Goal: Navigation & Orientation: Find specific page/section

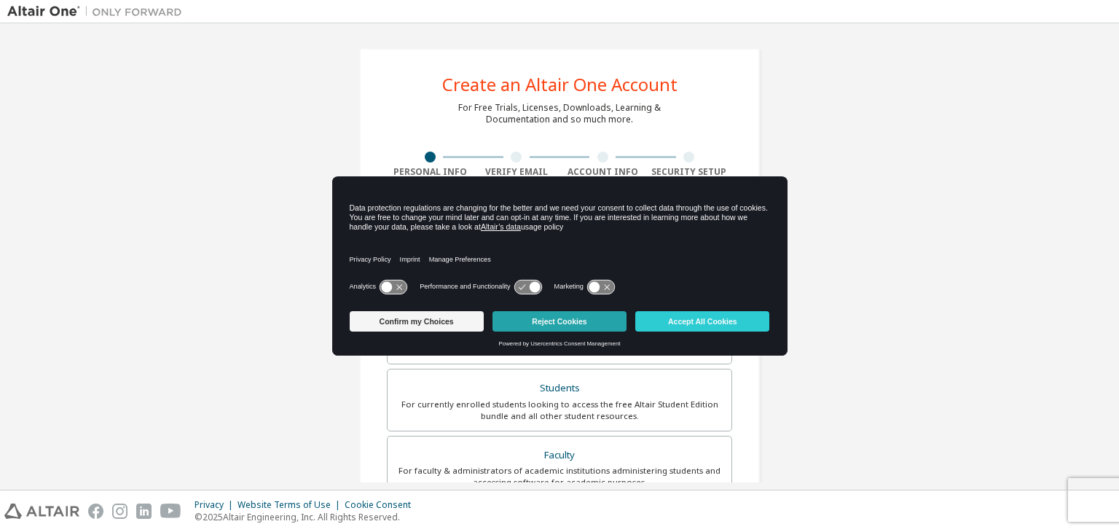
click at [563, 319] on button "Reject Cookies" at bounding box center [559, 321] width 134 height 20
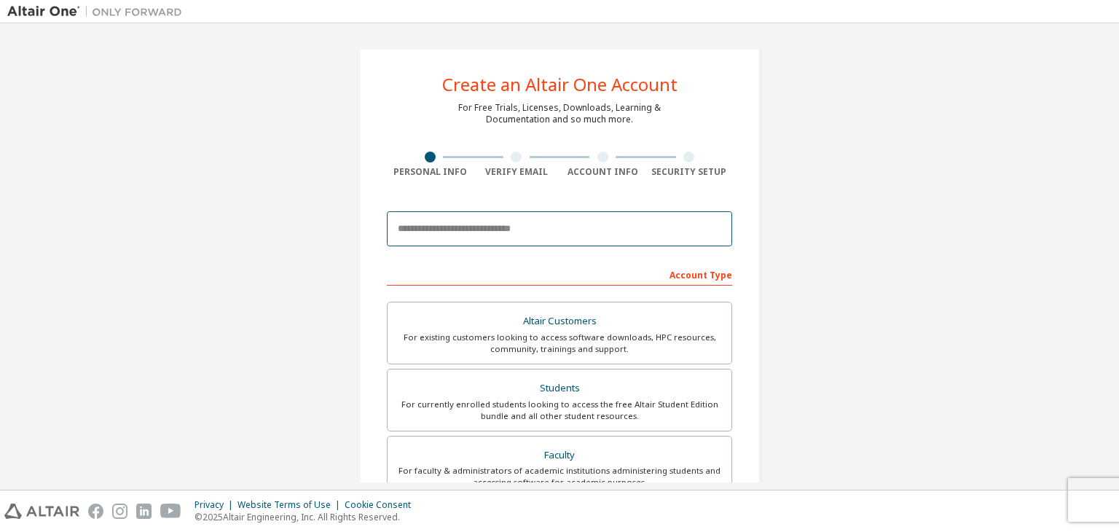
click at [550, 231] on input "email" at bounding box center [559, 228] width 345 height 35
type input "*"
type input "**********"
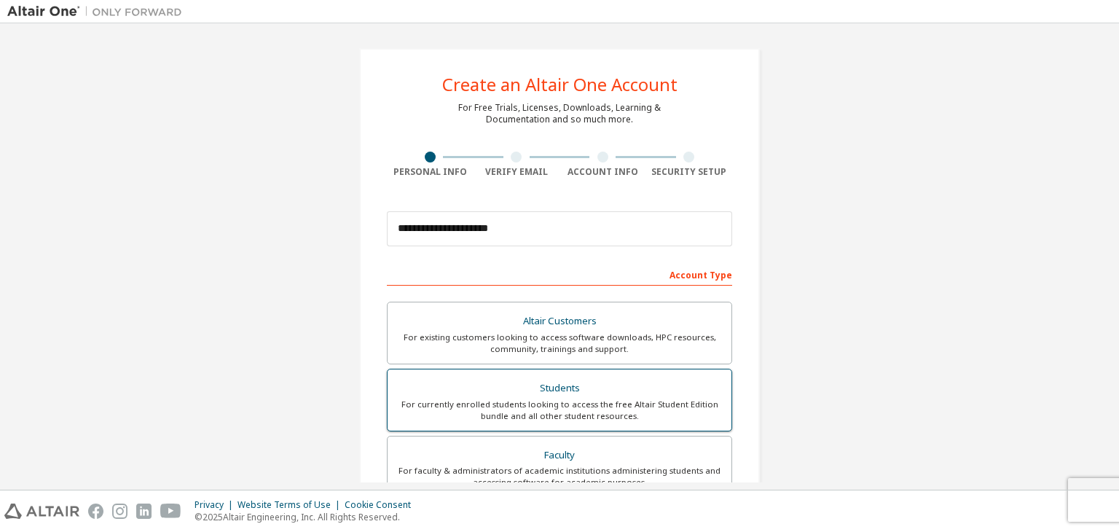
click at [578, 387] on div "Students" at bounding box center [559, 388] width 326 height 20
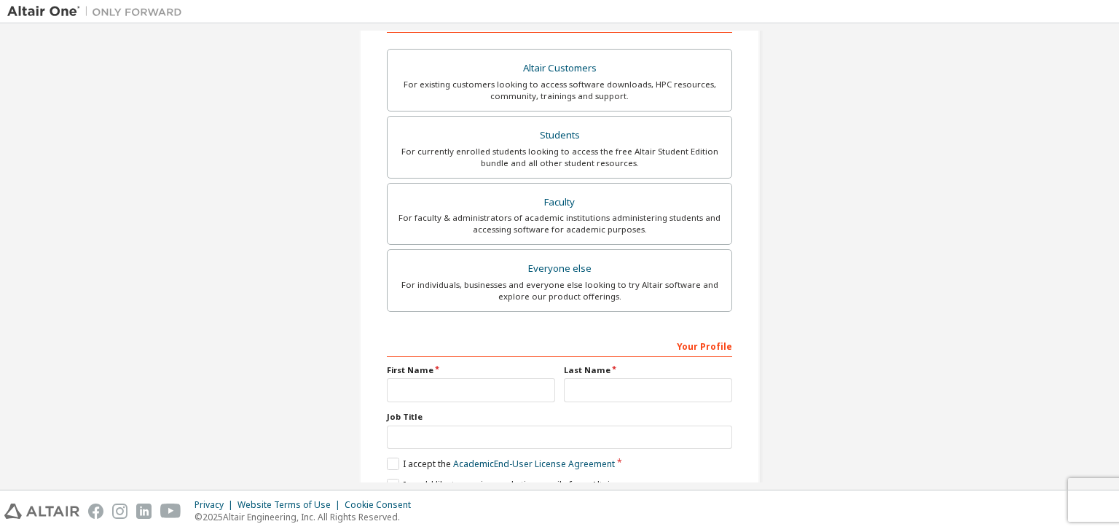
scroll to position [291, 0]
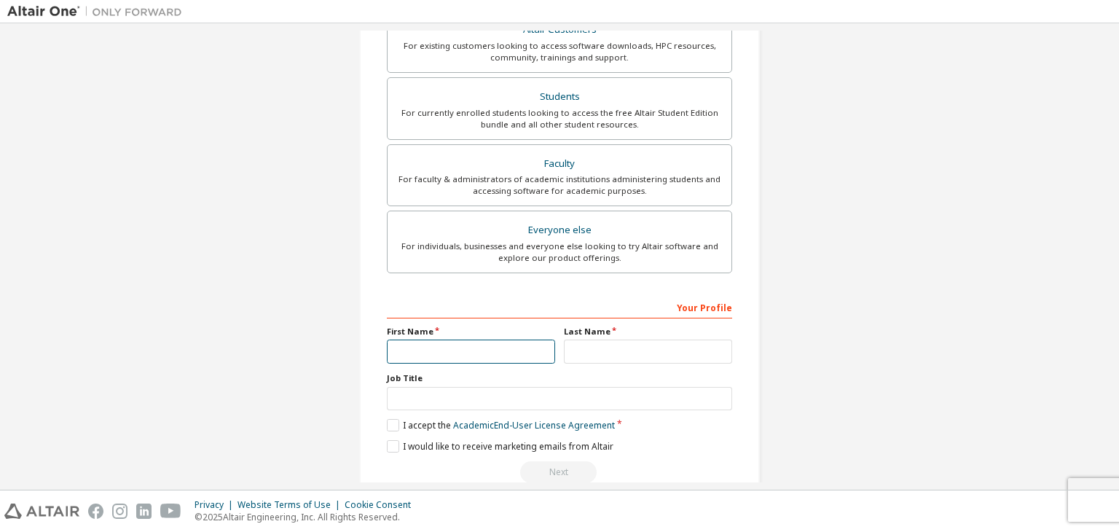
click at [495, 353] on input "text" at bounding box center [471, 351] width 168 height 24
type input "***"
click at [591, 350] on input "text" at bounding box center [648, 351] width 168 height 24
type input "*****"
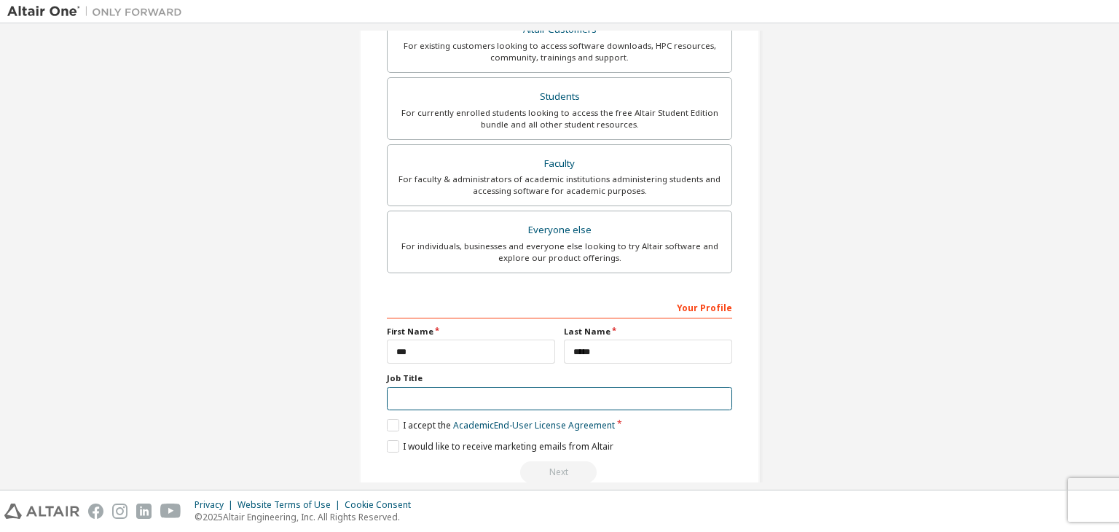
click at [530, 388] on input "text" at bounding box center [559, 399] width 345 height 24
type input "*******"
click at [160, 301] on div "**********" at bounding box center [559, 124] width 1104 height 771
click at [390, 421] on label "I accept the Academic End-User License Agreement" at bounding box center [501, 425] width 228 height 12
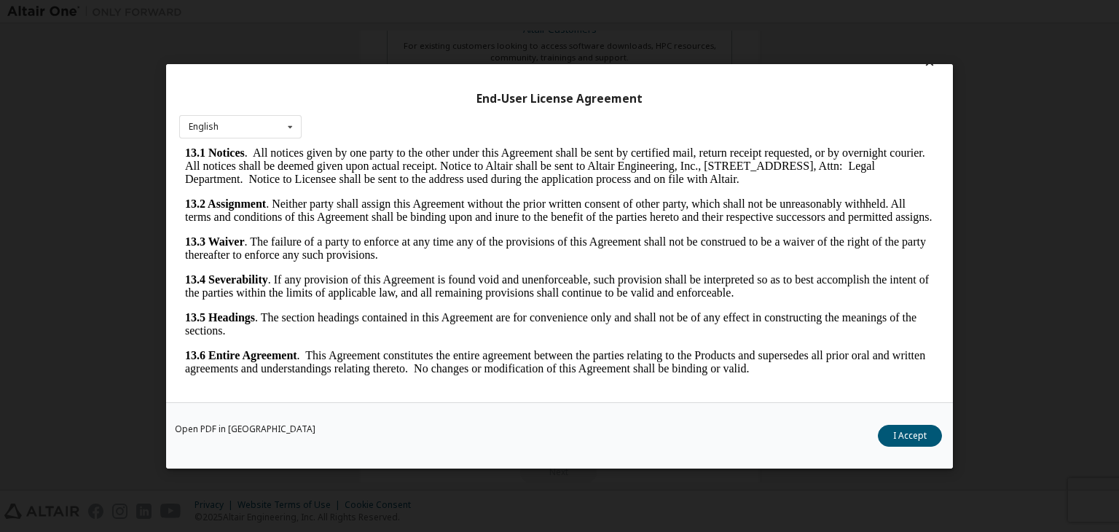
scroll to position [23, 0]
click at [917, 436] on button "I Accept" at bounding box center [910, 436] width 64 height 22
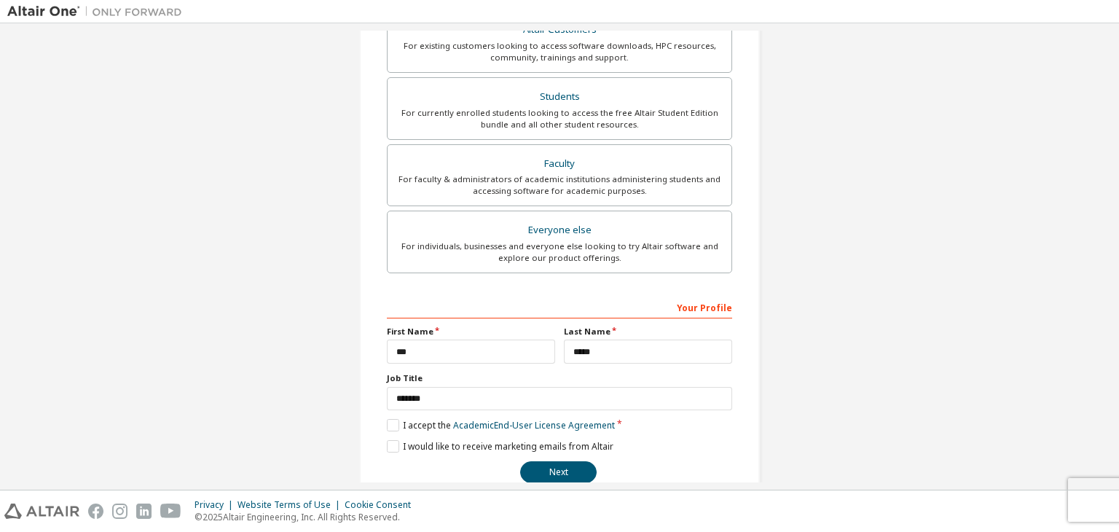
click at [696, 305] on div "Your Profile" at bounding box center [559, 306] width 345 height 23
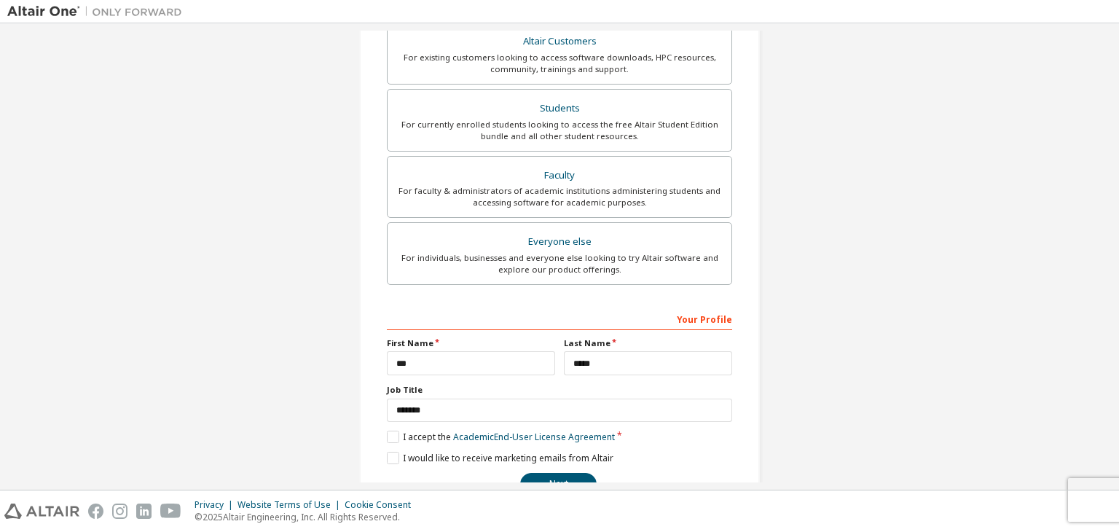
scroll to position [291, 0]
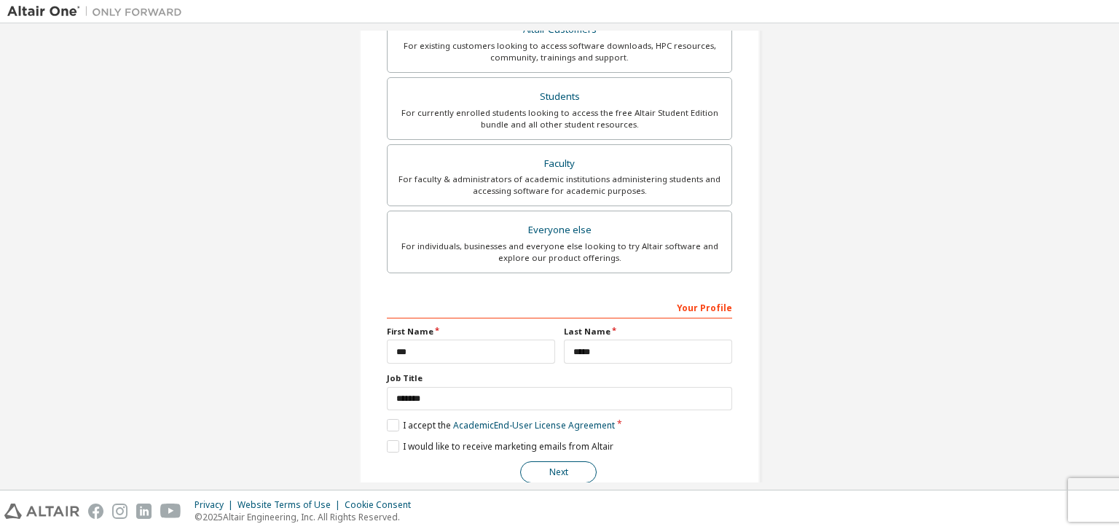
click at [565, 464] on button "Next" at bounding box center [558, 472] width 76 height 22
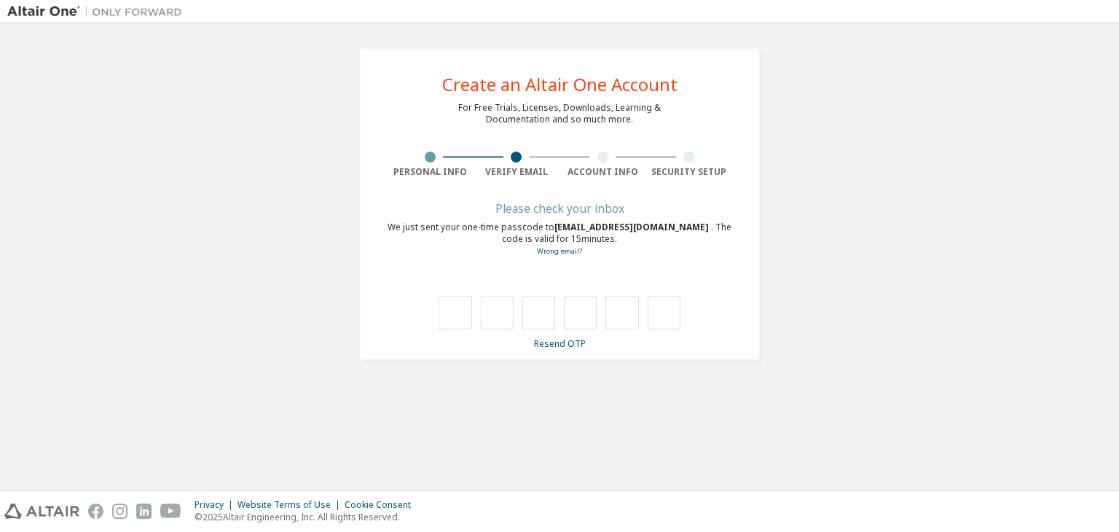
type input "*"
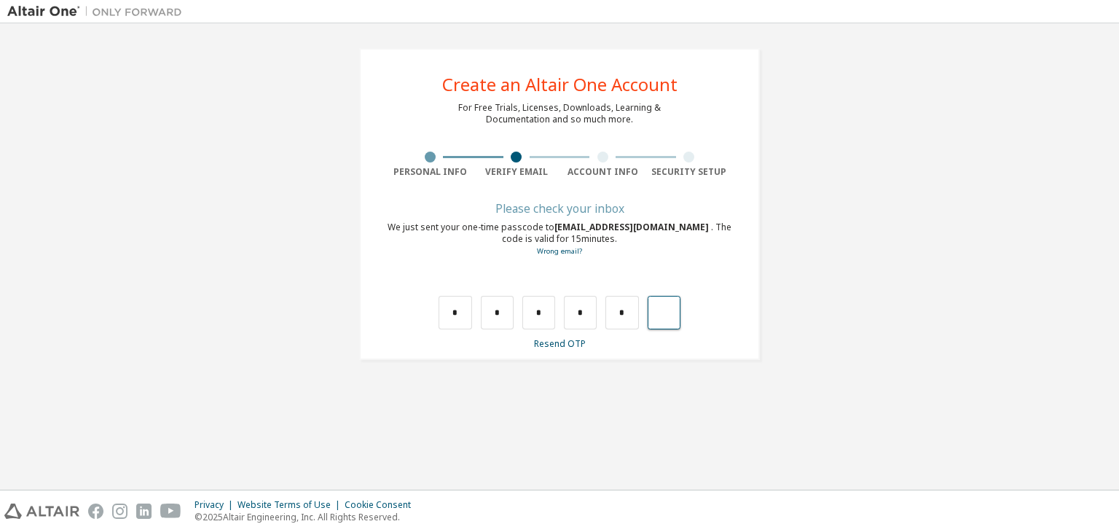
type input "*"
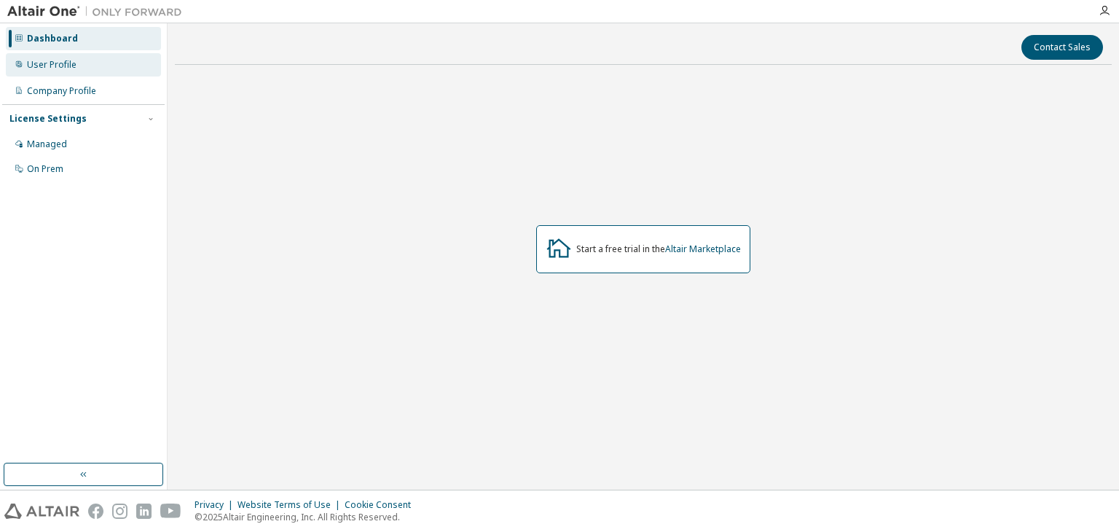
click at [93, 60] on div "User Profile" at bounding box center [83, 64] width 155 height 23
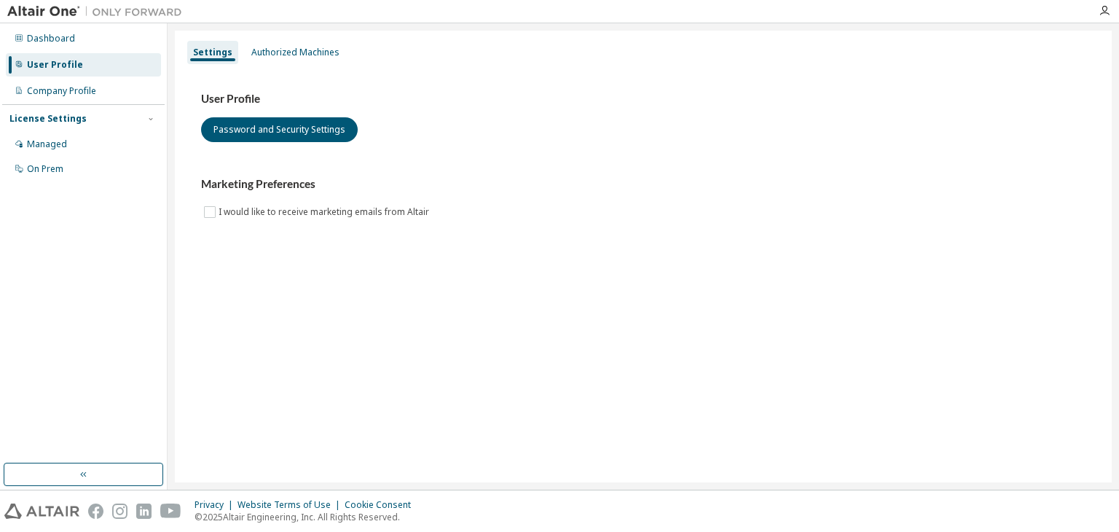
click at [81, 74] on div "User Profile" at bounding box center [83, 64] width 155 height 23
click at [79, 82] on div "Company Profile" at bounding box center [83, 90] width 155 height 23
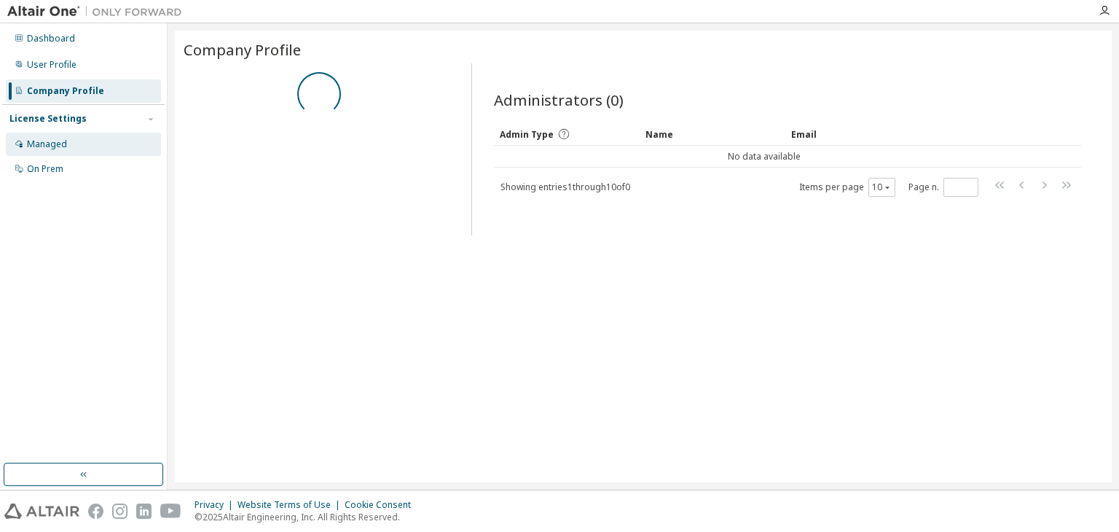
click at [57, 141] on div "Managed" at bounding box center [47, 144] width 40 height 12
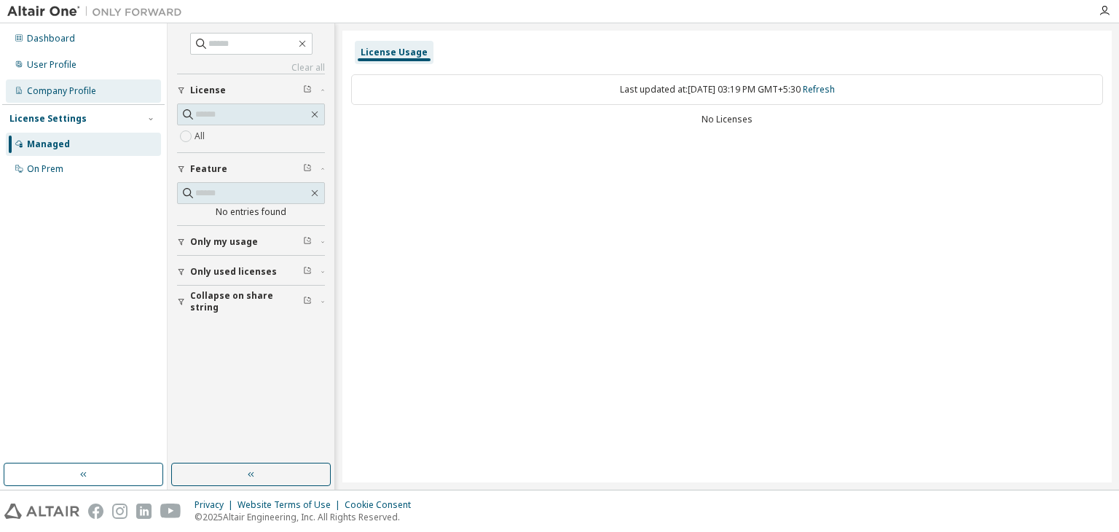
click at [68, 95] on div "Company Profile" at bounding box center [61, 91] width 69 height 12
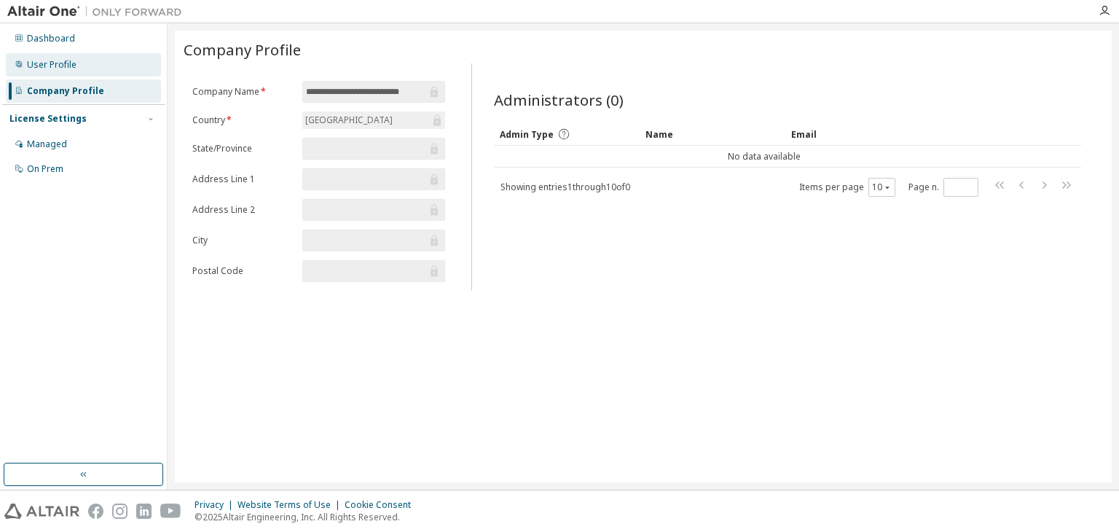
click at [71, 71] on div "User Profile" at bounding box center [83, 64] width 155 height 23
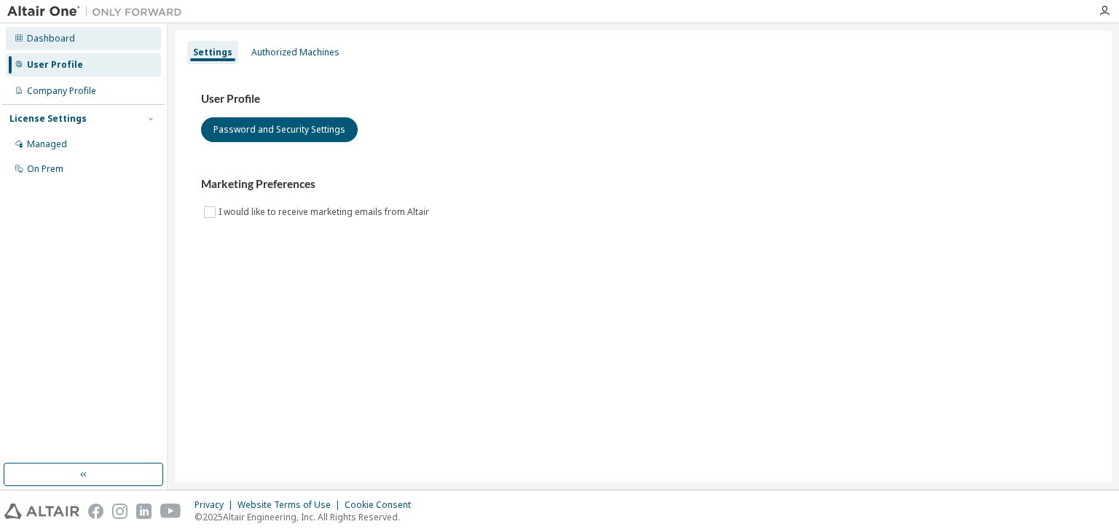
click at [67, 42] on div "Dashboard" at bounding box center [51, 39] width 48 height 12
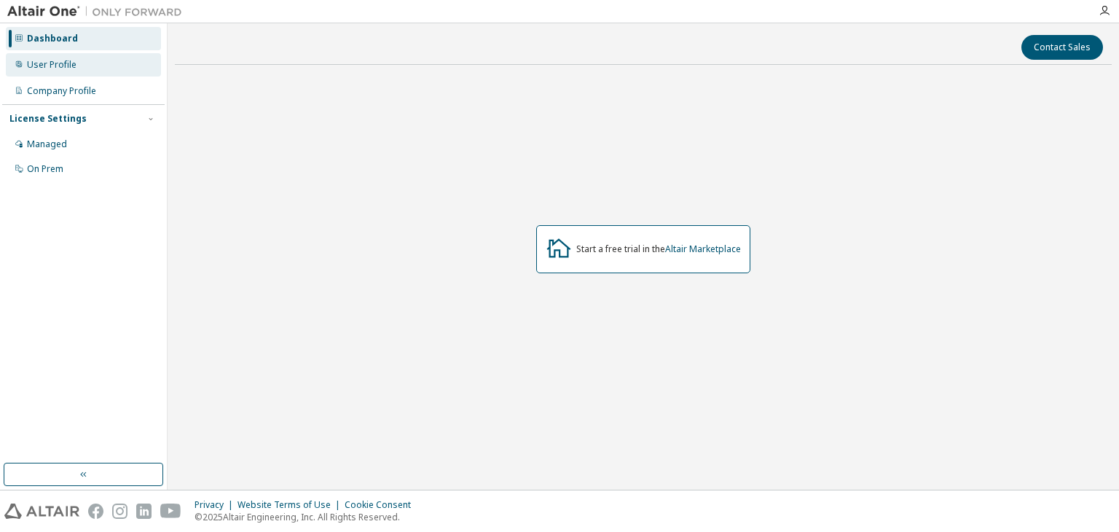
click at [70, 56] on div "User Profile" at bounding box center [83, 64] width 155 height 23
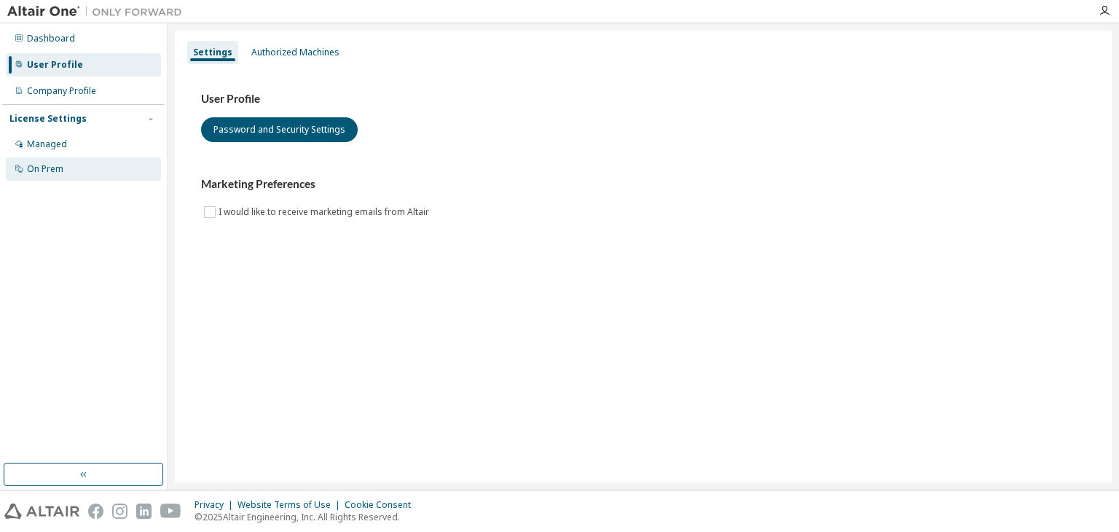
click at [59, 164] on div "On Prem" at bounding box center [45, 169] width 36 height 12
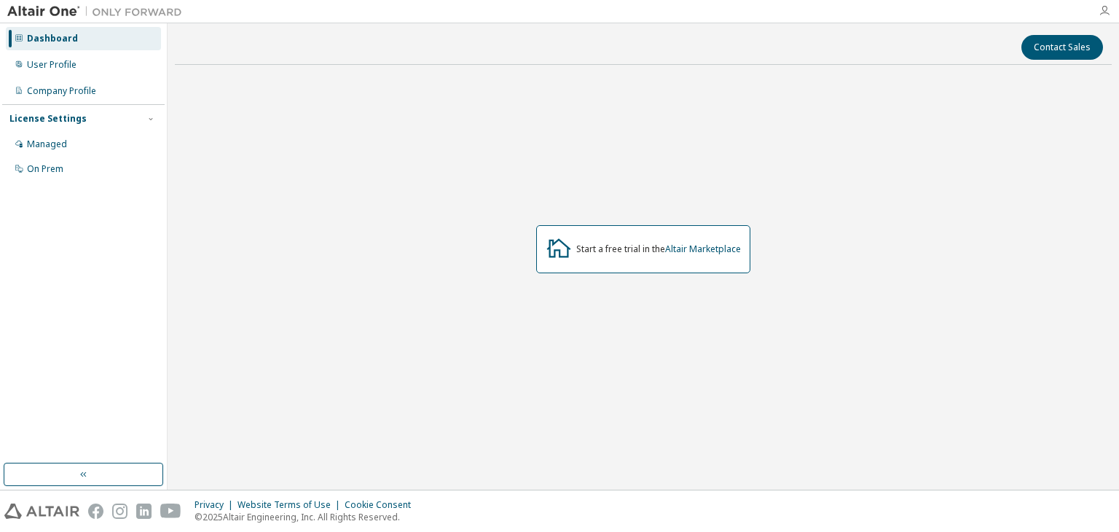
click at [1106, 9] on icon "button" at bounding box center [1104, 11] width 12 height 12
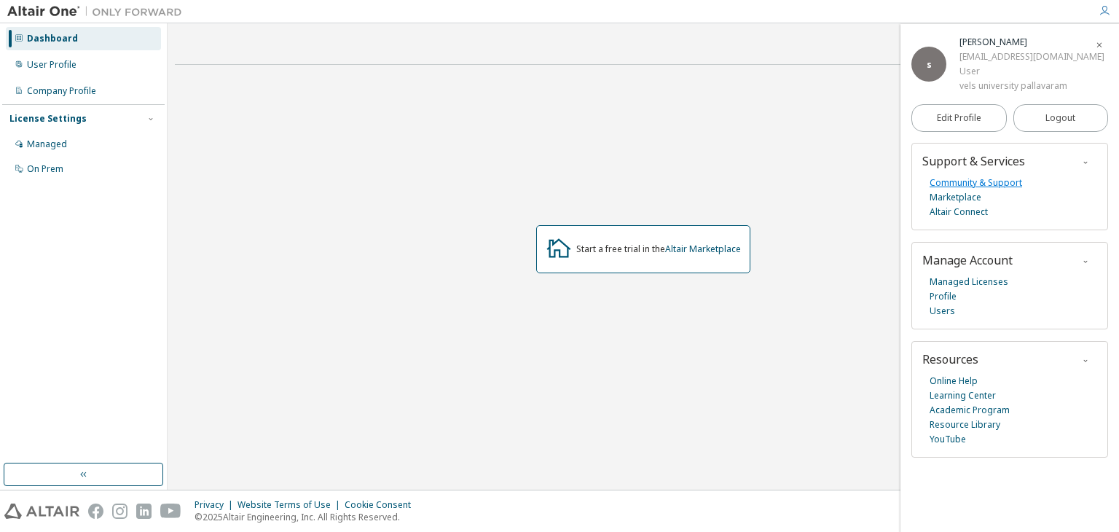
click at [999, 185] on link "Community & Support" at bounding box center [975, 183] width 93 height 15
click at [969, 198] on link "Marketplace" at bounding box center [955, 197] width 52 height 15
